Goal: Navigation & Orientation: Find specific page/section

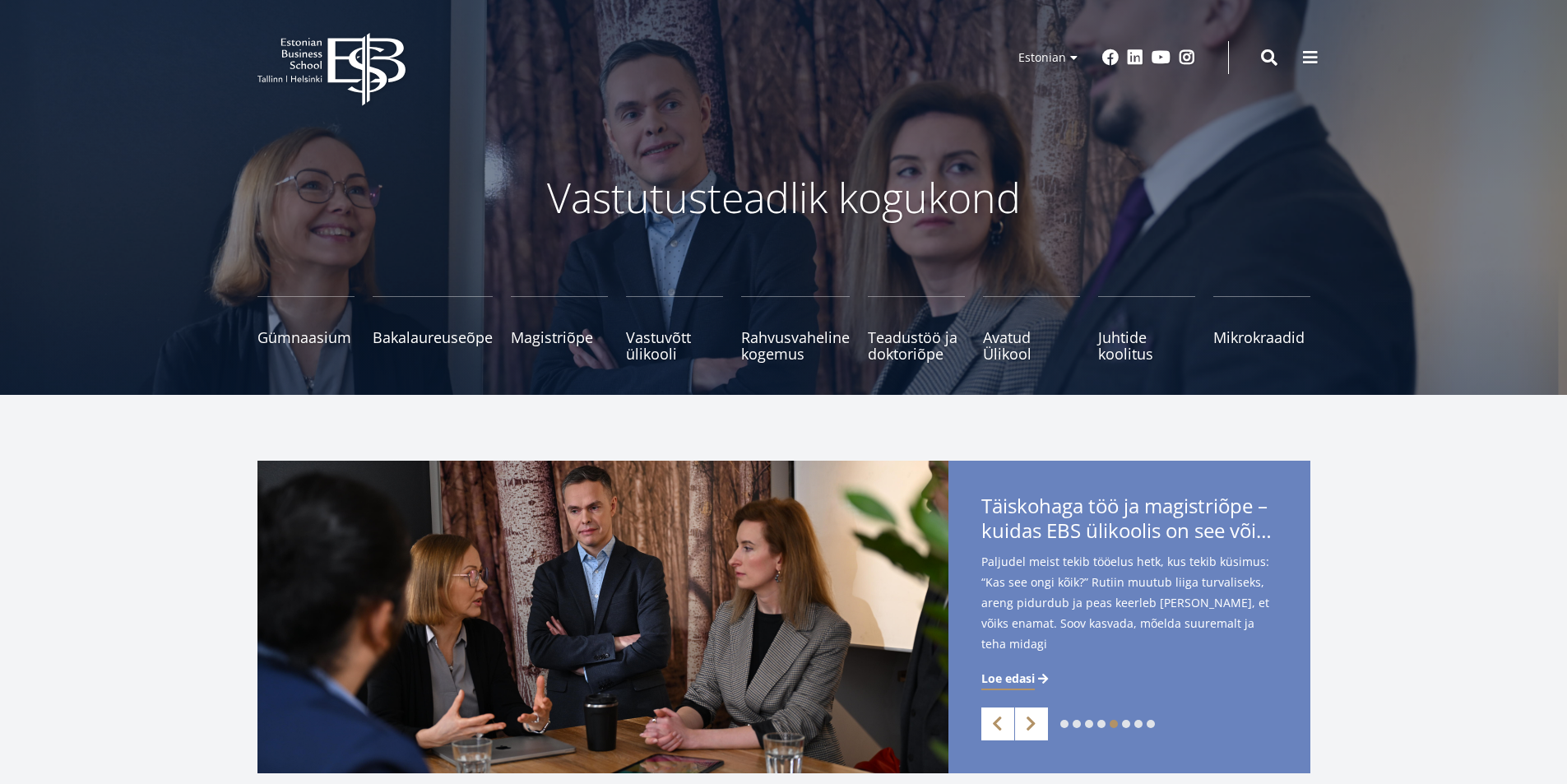
click at [1311, 53] on span at bounding box center [1311, 58] width 17 height 17
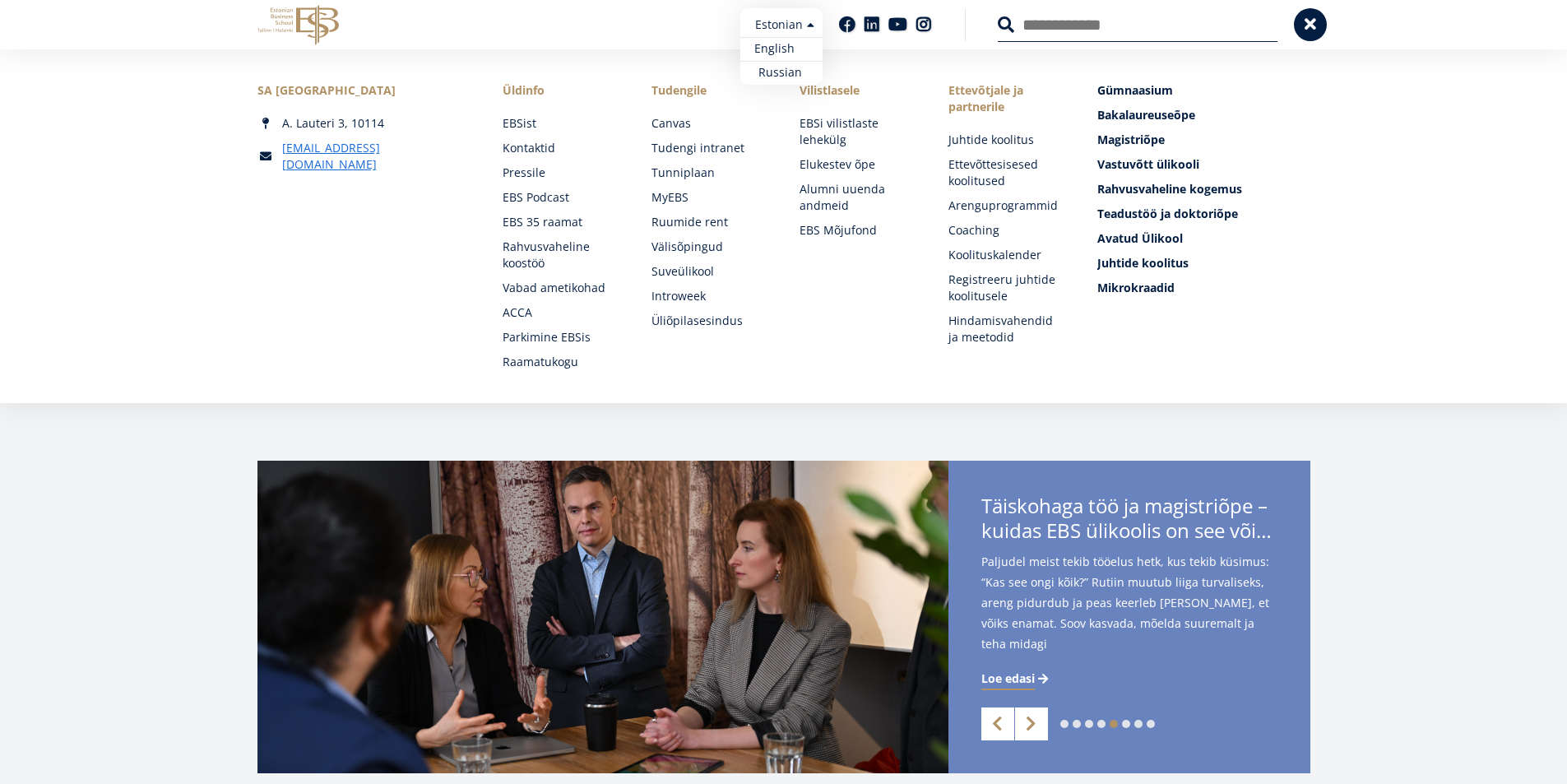
click at [787, 43] on link "English" at bounding box center [781, 49] width 82 height 24
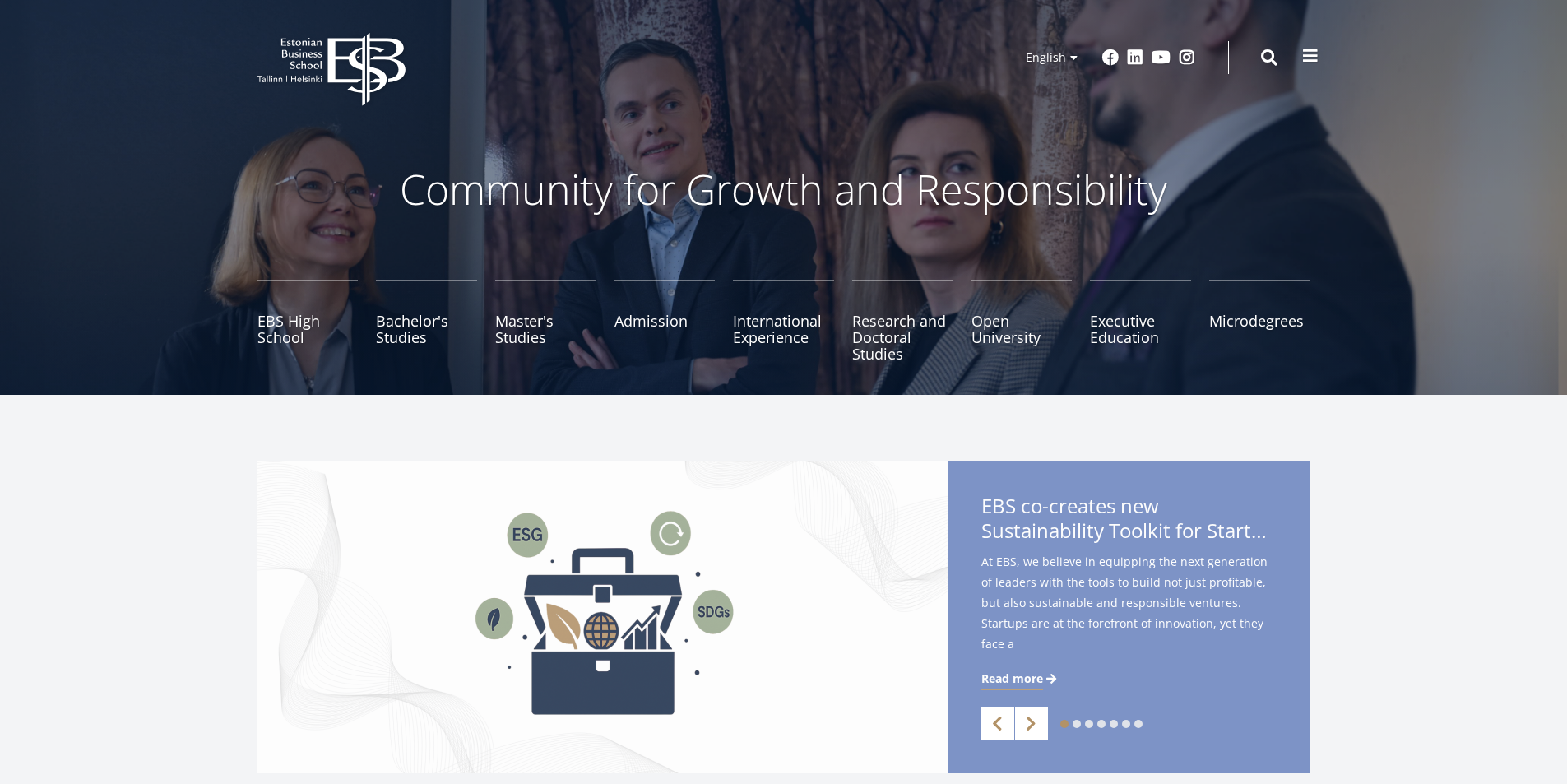
click at [1309, 57] on span at bounding box center [1311, 56] width 17 height 17
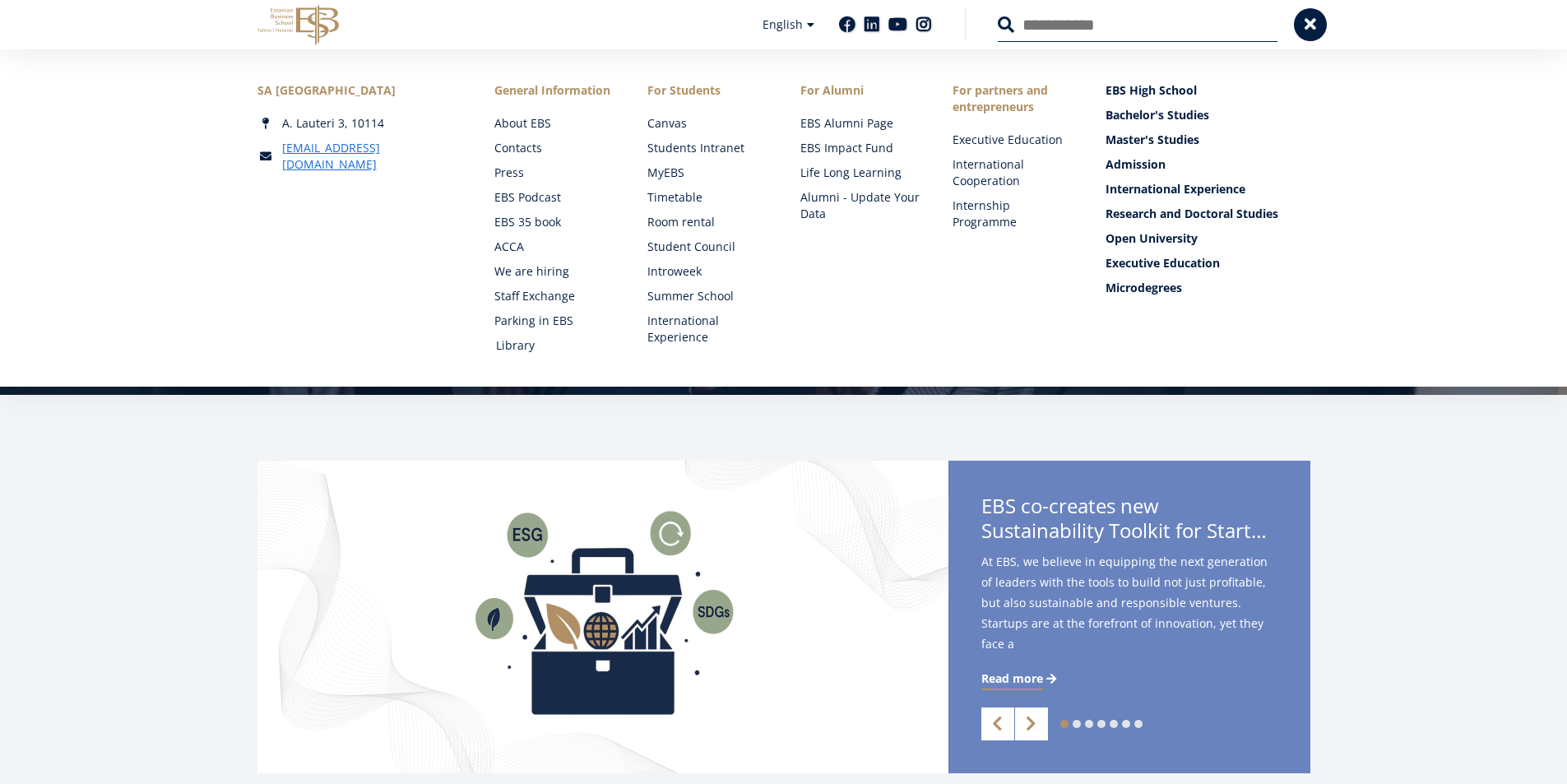
click at [514, 344] on link "Library" at bounding box center [556, 346] width 120 height 17
